Goal: Check status: Check status

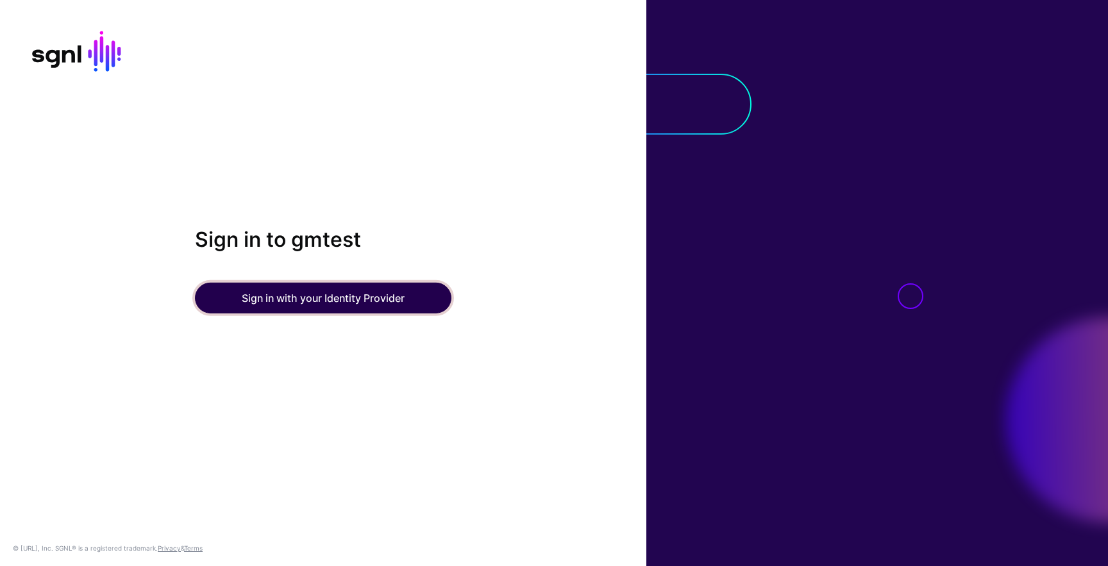
click at [212, 294] on button "Sign in with your Identity Provider" at bounding box center [323, 298] width 257 height 31
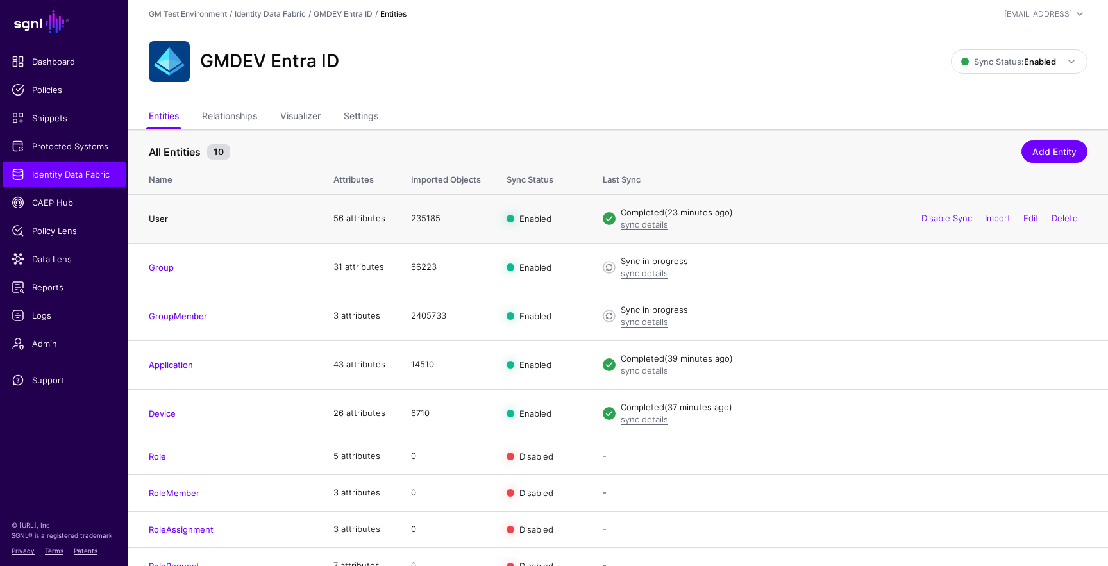
click at [159, 218] on link "User" at bounding box center [158, 219] width 19 height 10
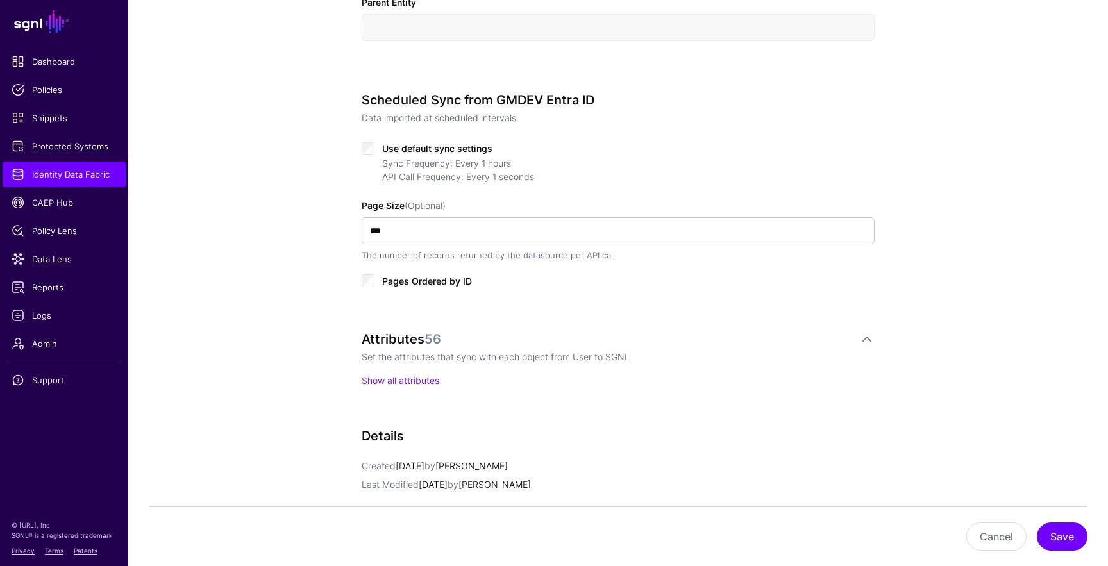
scroll to position [566, 0]
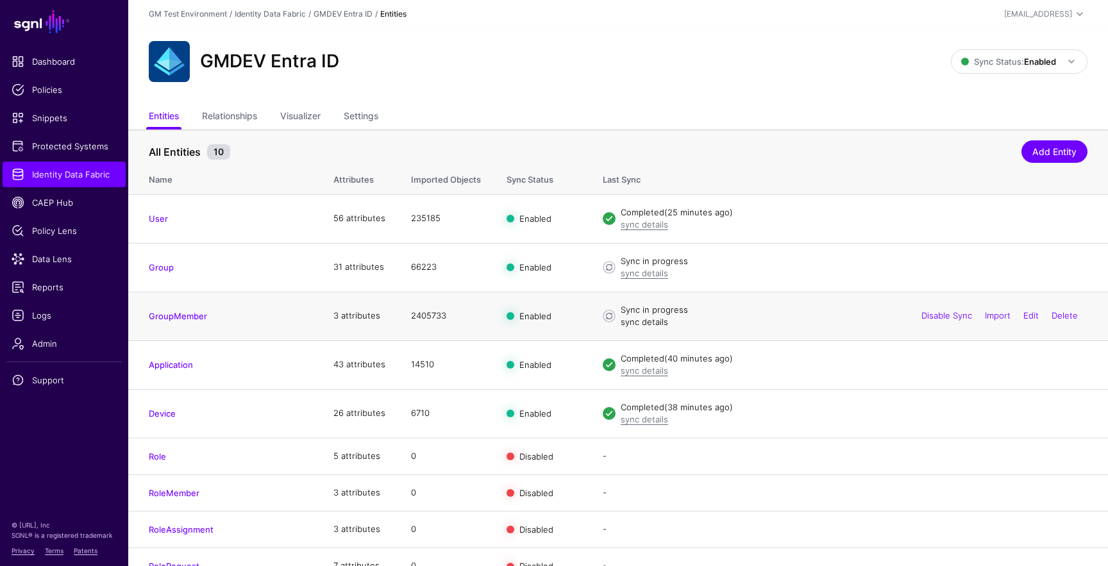
click at [641, 324] on link "sync details" at bounding box center [644, 322] width 47 height 10
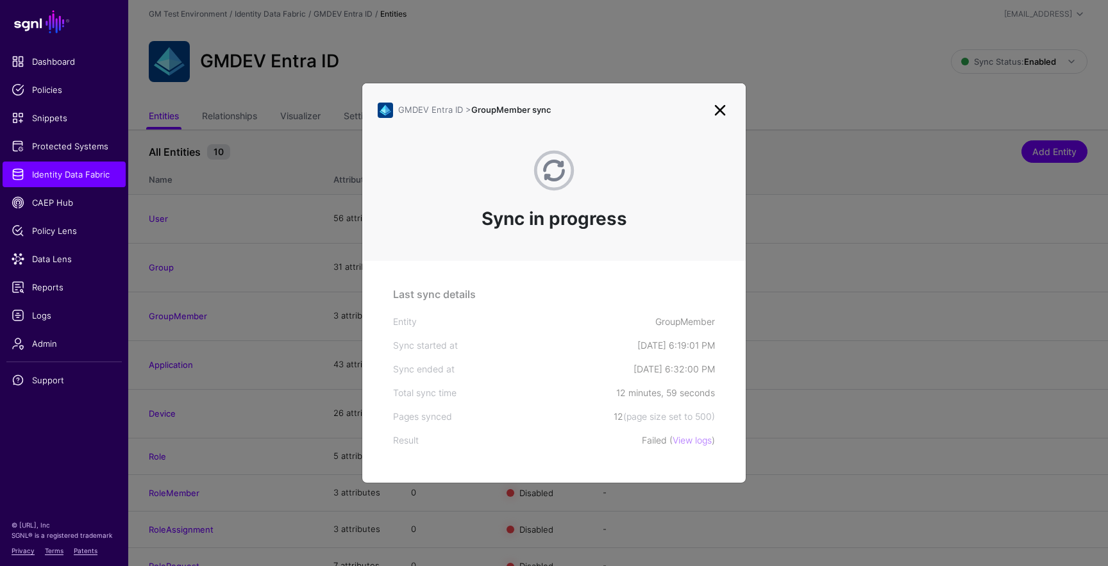
click at [722, 104] on link at bounding box center [720, 110] width 21 height 21
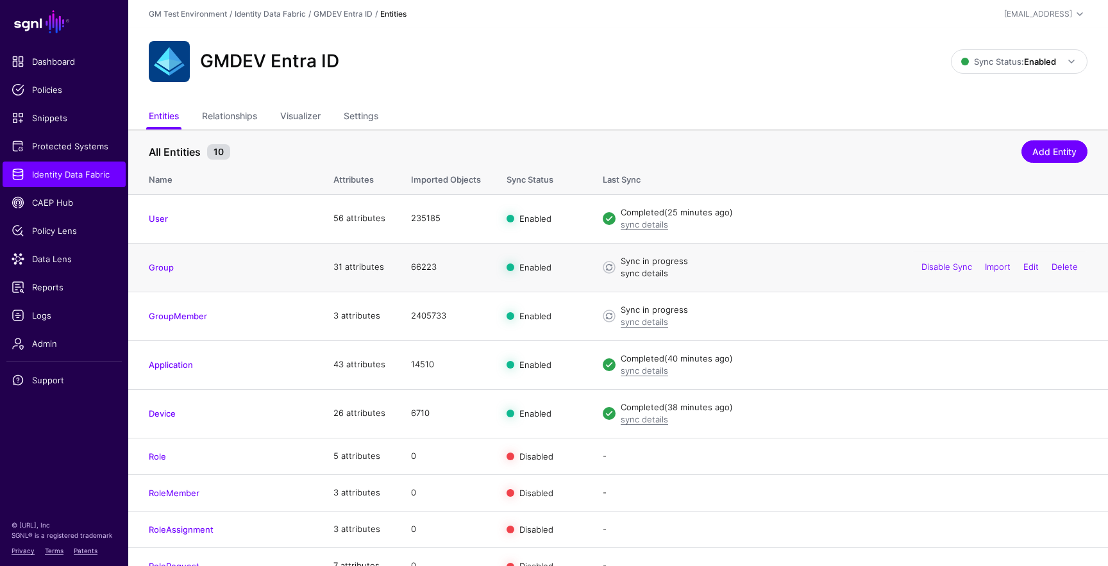
click at [656, 274] on link "sync details" at bounding box center [644, 273] width 47 height 10
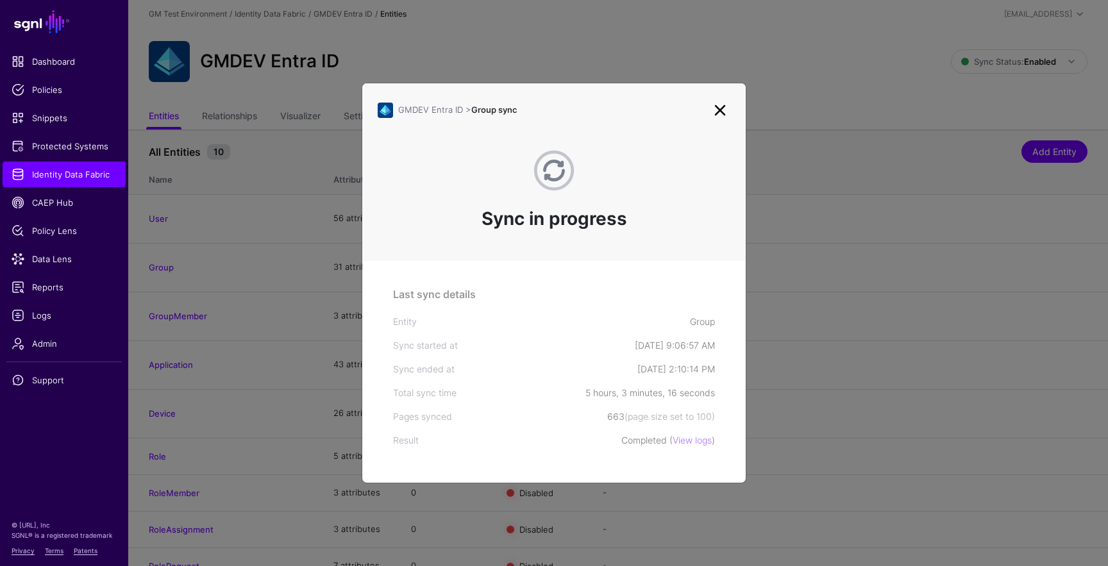
click at [722, 108] on link at bounding box center [720, 110] width 21 height 21
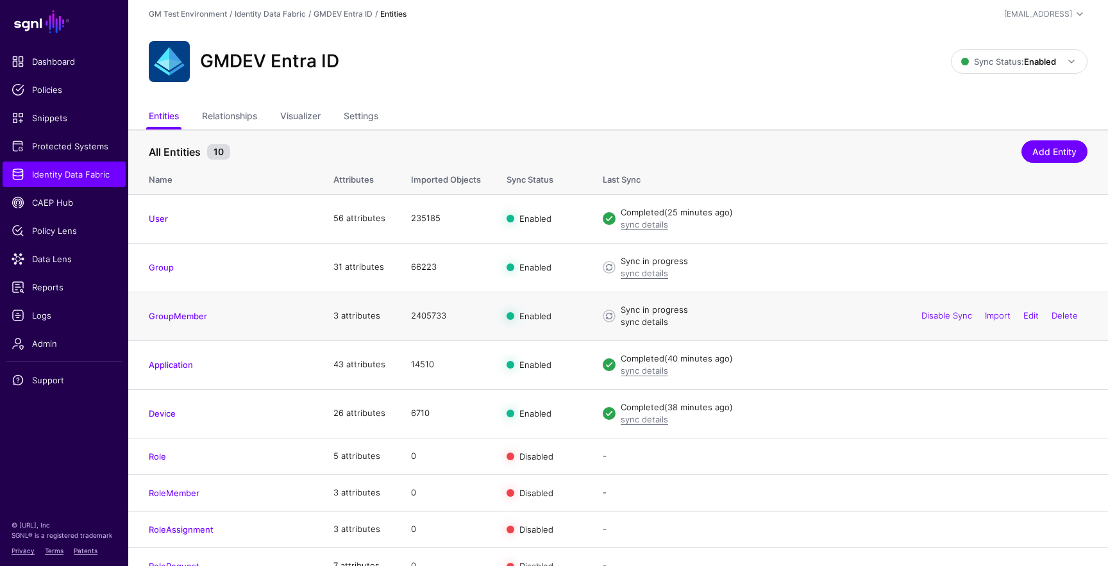
click at [654, 322] on link "sync details" at bounding box center [644, 322] width 47 height 10
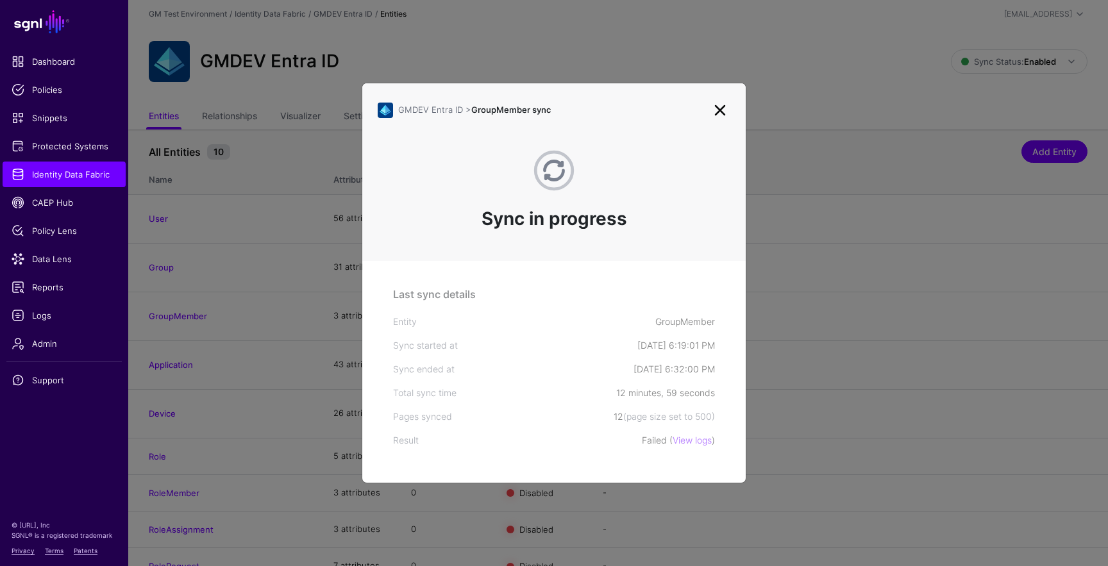
click at [724, 111] on link at bounding box center [720, 110] width 21 height 21
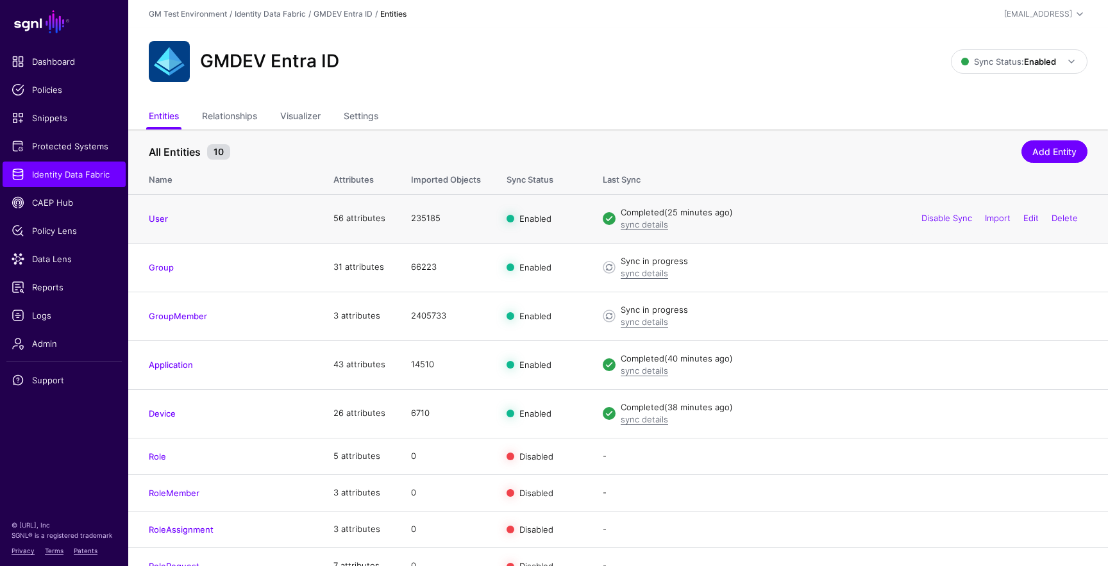
click at [646, 230] on div "sync details" at bounding box center [854, 225] width 467 height 13
click at [647, 225] on link "sync details" at bounding box center [644, 224] width 47 height 10
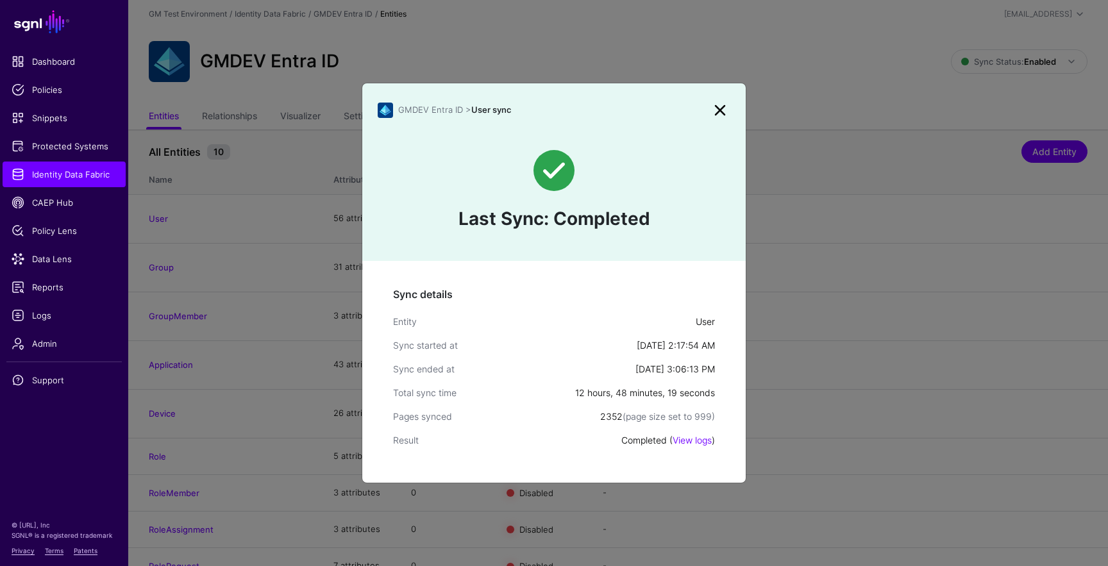
click at [720, 106] on link at bounding box center [720, 110] width 21 height 21
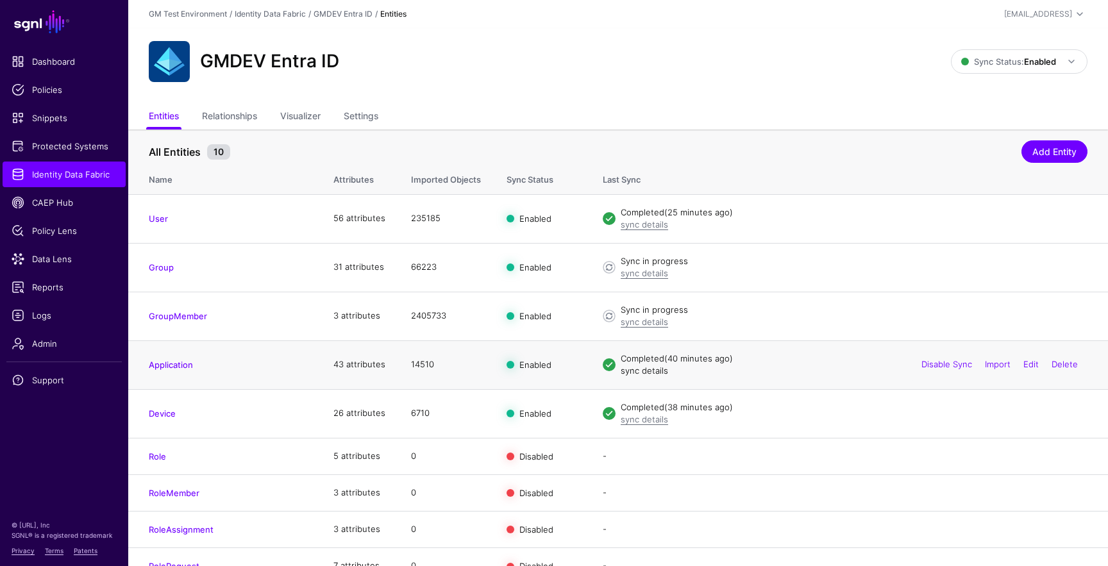
click at [651, 372] on link "sync details" at bounding box center [644, 371] width 47 height 10
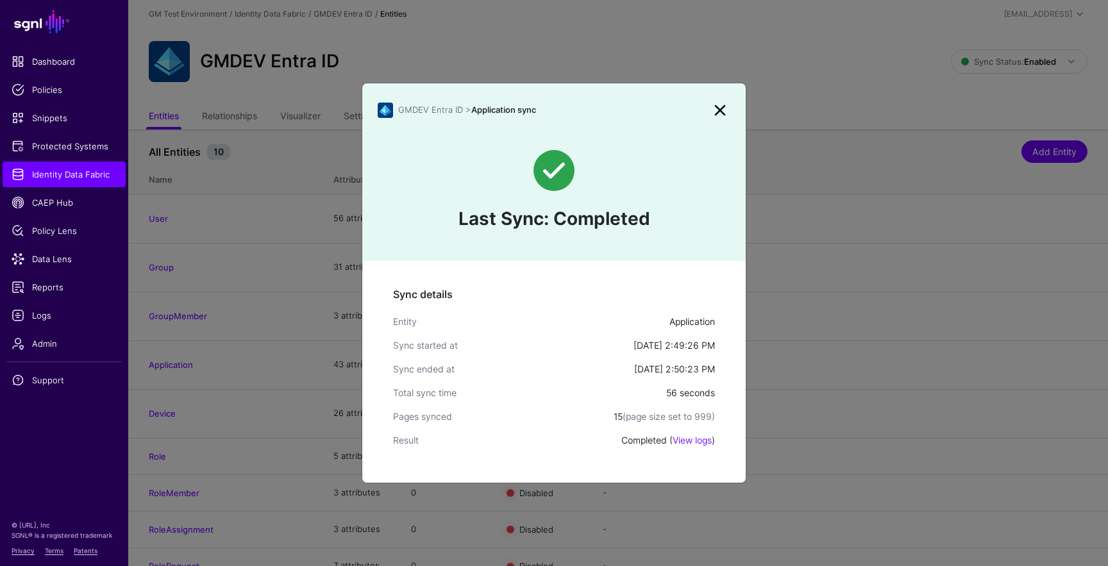
click at [720, 108] on link at bounding box center [720, 110] width 21 height 21
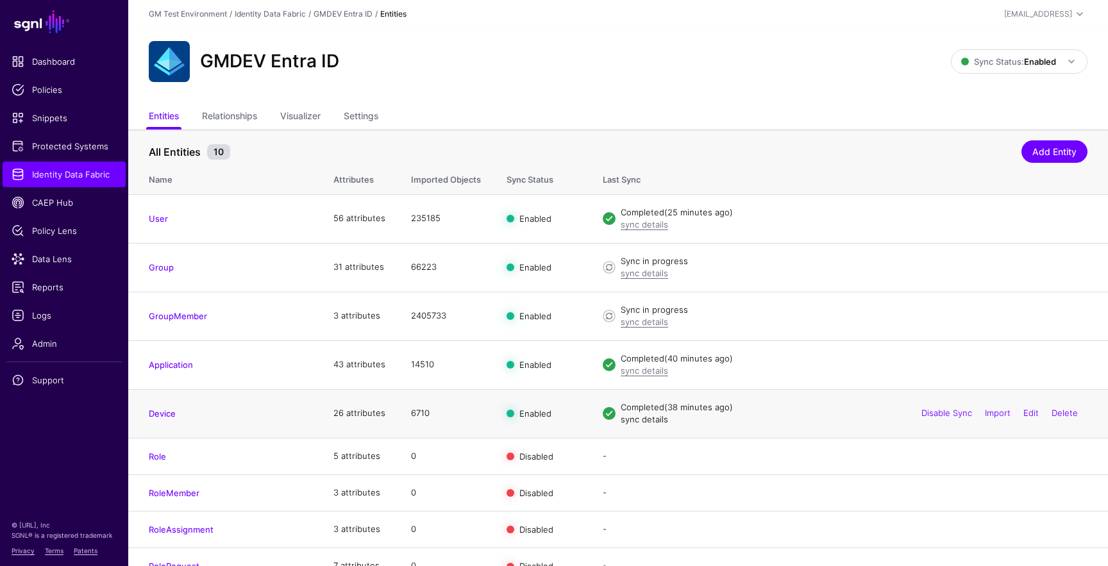
click at [659, 421] on link "sync details" at bounding box center [644, 419] width 47 height 10
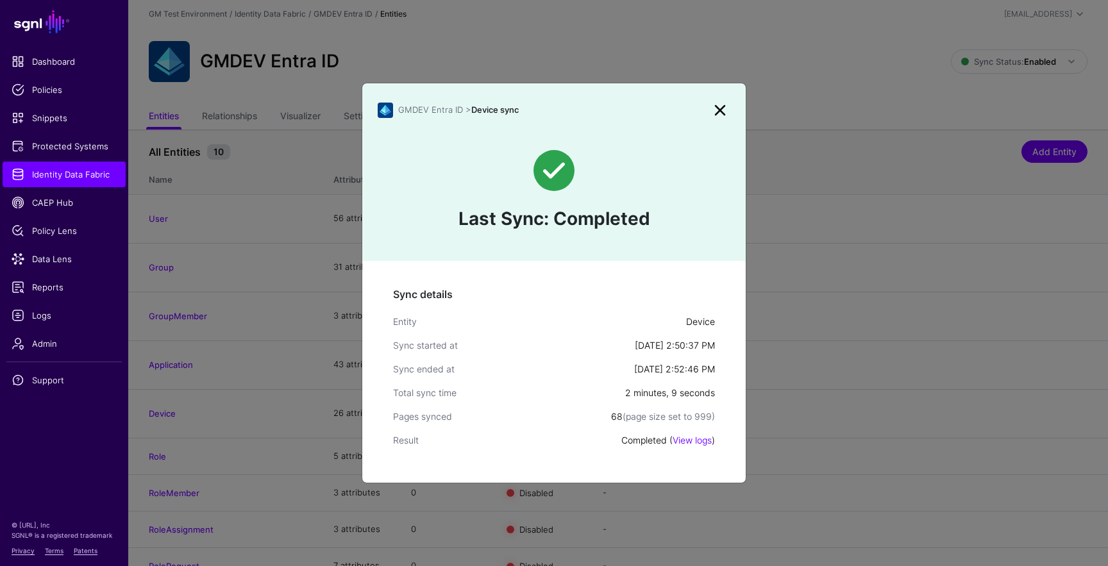
click at [720, 107] on link at bounding box center [720, 110] width 21 height 21
